Goal: Task Accomplishment & Management: Complete application form

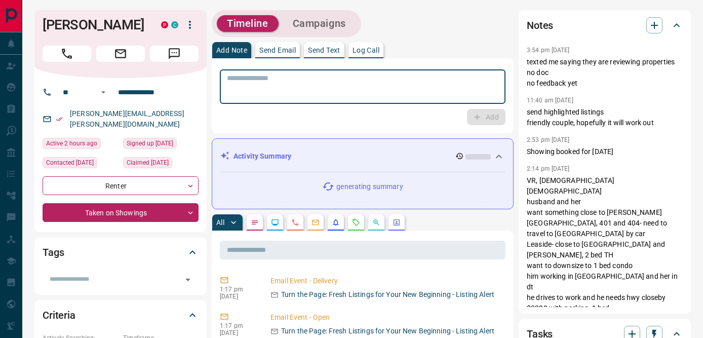
click at [292, 97] on textarea at bounding box center [362, 87] width 271 height 26
type textarea "*"
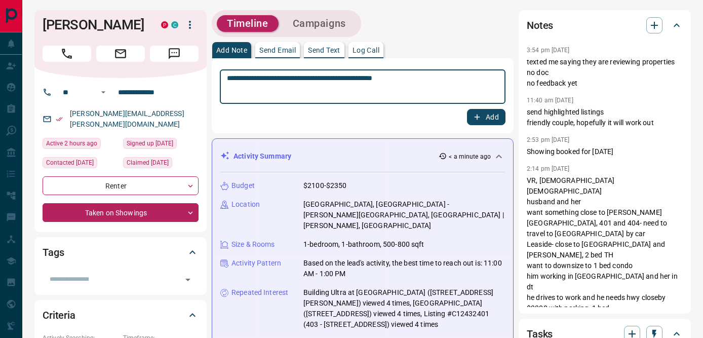
type textarea "**********"
click at [482, 117] on button "Add" at bounding box center [486, 117] width 38 height 16
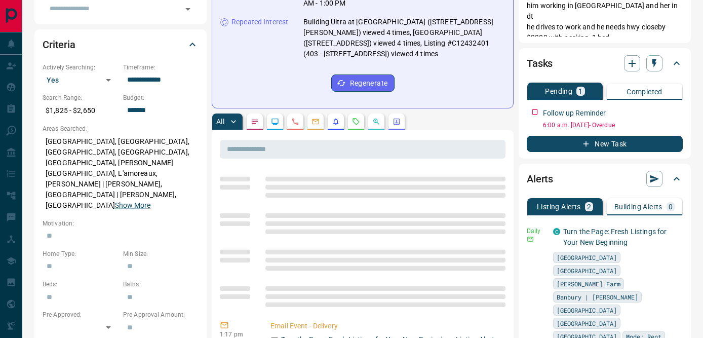
scroll to position [271, 0]
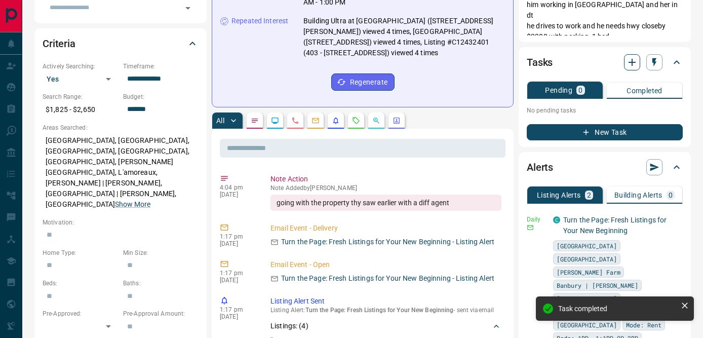
click at [632, 64] on icon "button" at bounding box center [632, 62] width 7 height 7
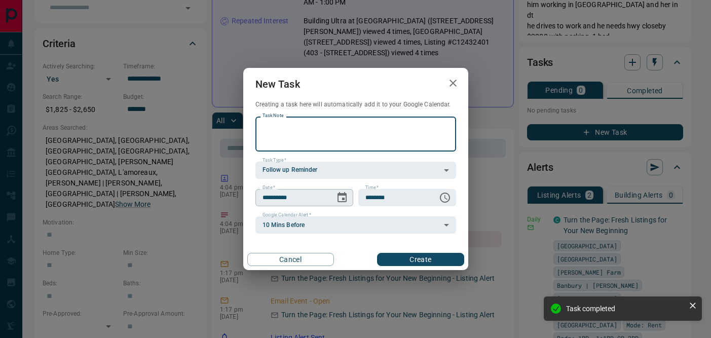
click at [345, 197] on icon "Choose date, selected date is Oct 15, 2025" at bounding box center [342, 197] width 12 height 12
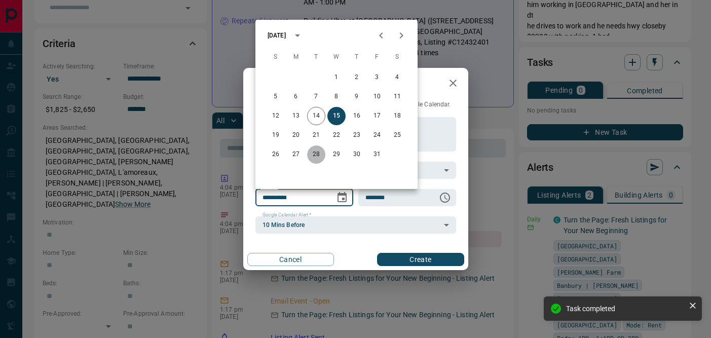
click at [314, 152] on button "28" at bounding box center [316, 154] width 18 height 18
type input "**********"
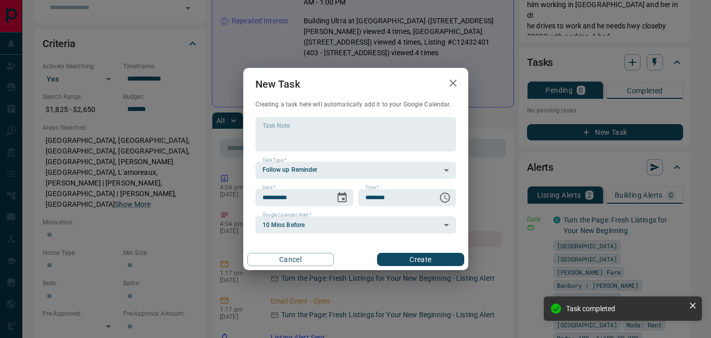
click at [416, 261] on button "Create" at bounding box center [420, 259] width 87 height 13
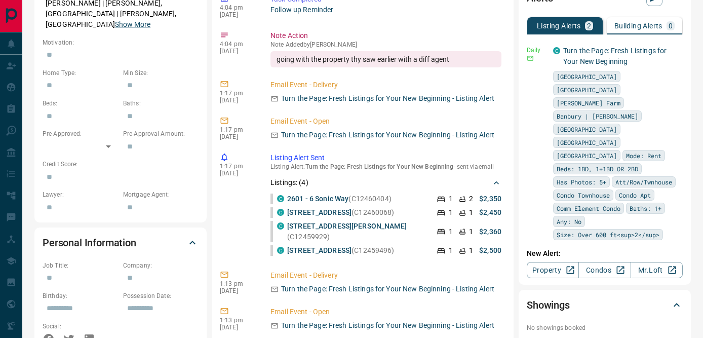
scroll to position [452, 0]
